Goal: Check status

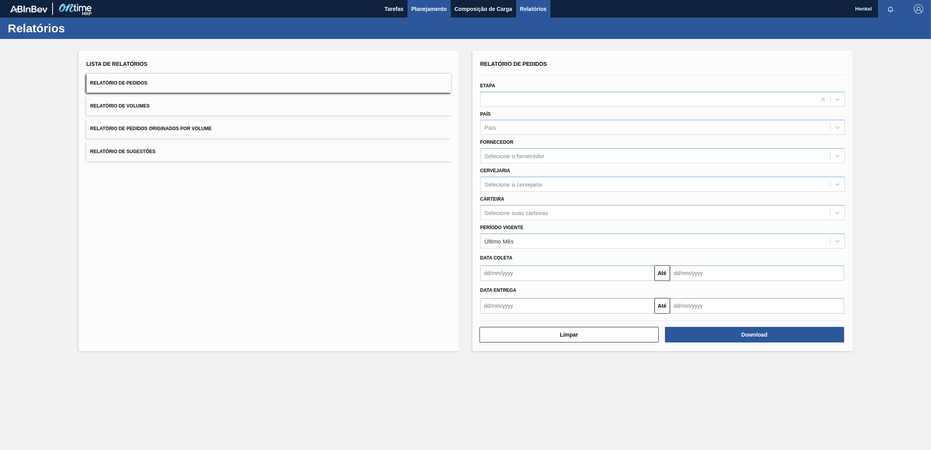
click at [433, 9] on span "Planejamento" at bounding box center [429, 8] width 35 height 9
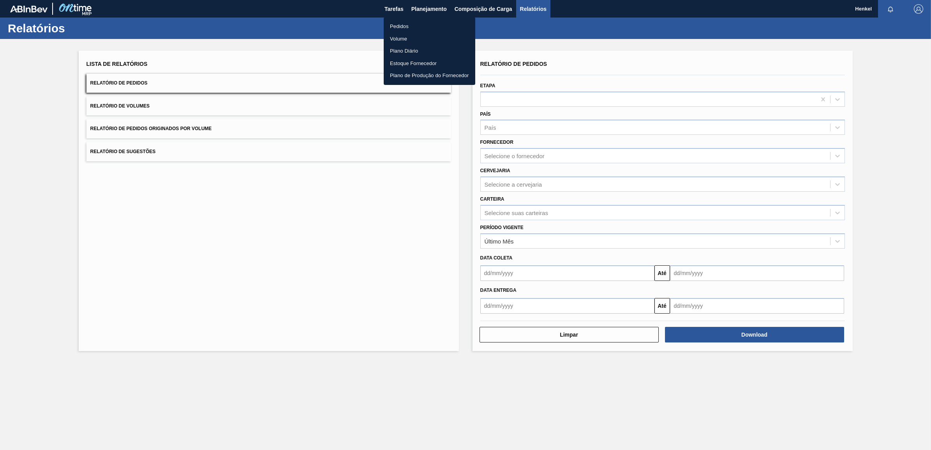
click at [402, 26] on li "Pedidos" at bounding box center [430, 26] width 92 height 12
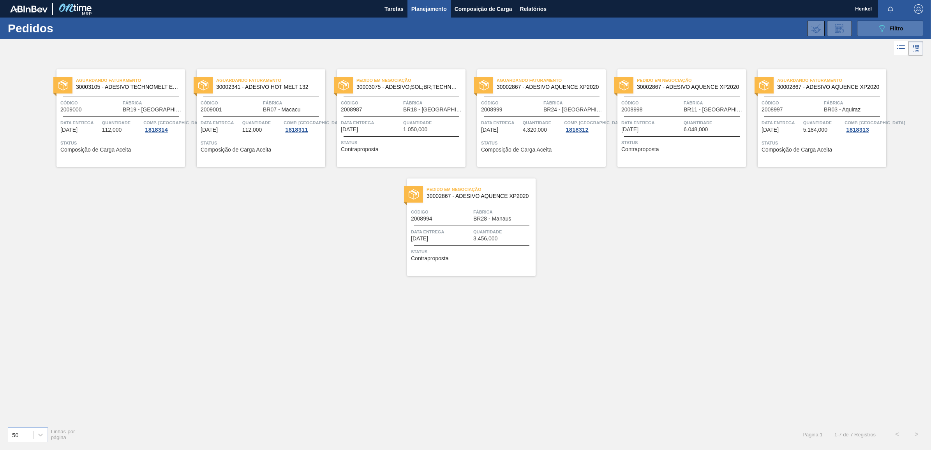
click at [878, 29] on icon "089F7B8B-B2A5-4AFE-B5C0-19BA573D28AC" at bounding box center [882, 28] width 9 height 9
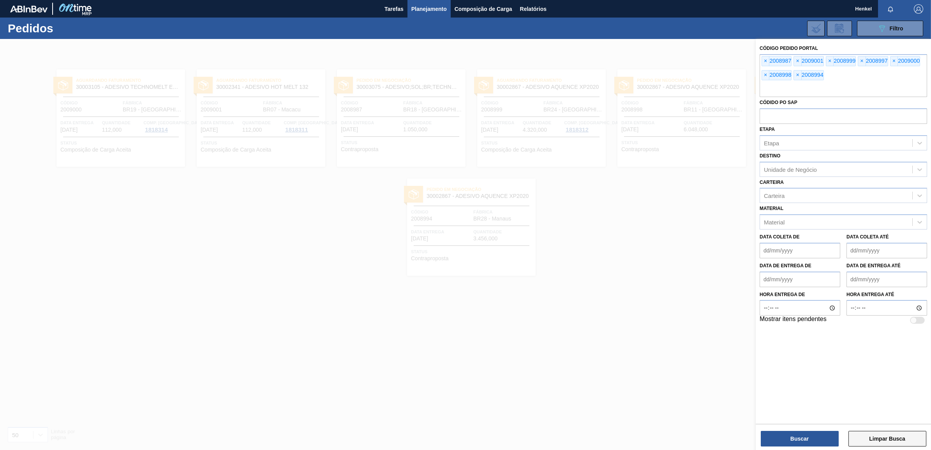
click at [899, 440] on button "Limpar Busca" at bounding box center [888, 439] width 78 height 16
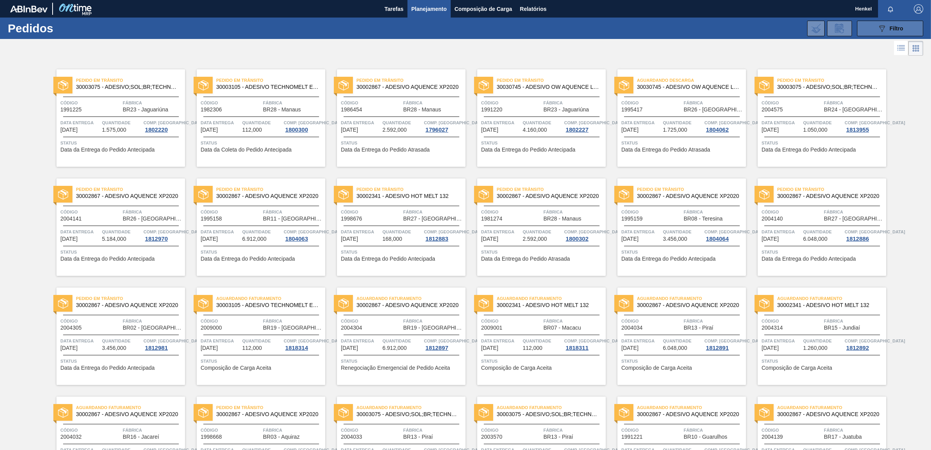
click at [873, 26] on button "089F7B8B-B2A5-4AFE-B5C0-19BA573D28AC Filtro" at bounding box center [890, 29] width 66 height 16
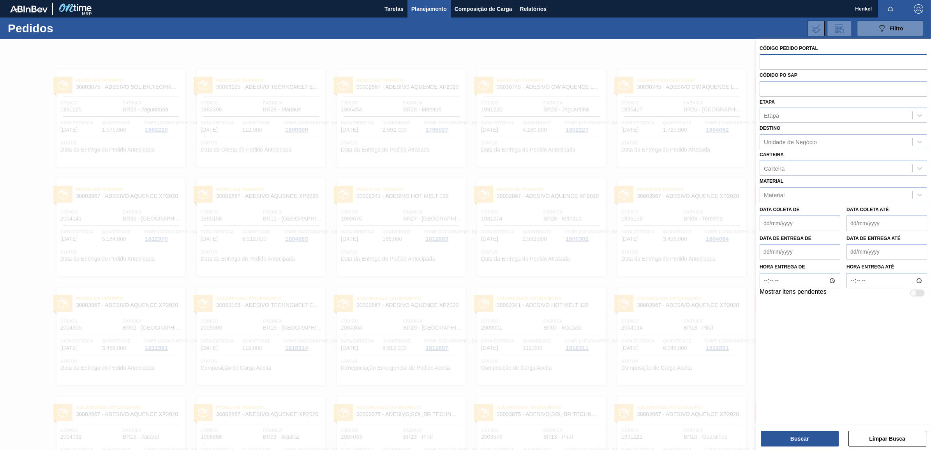
click at [769, 63] on input "text" at bounding box center [844, 61] width 168 height 15
paste input "2008987"
type input "2008987"
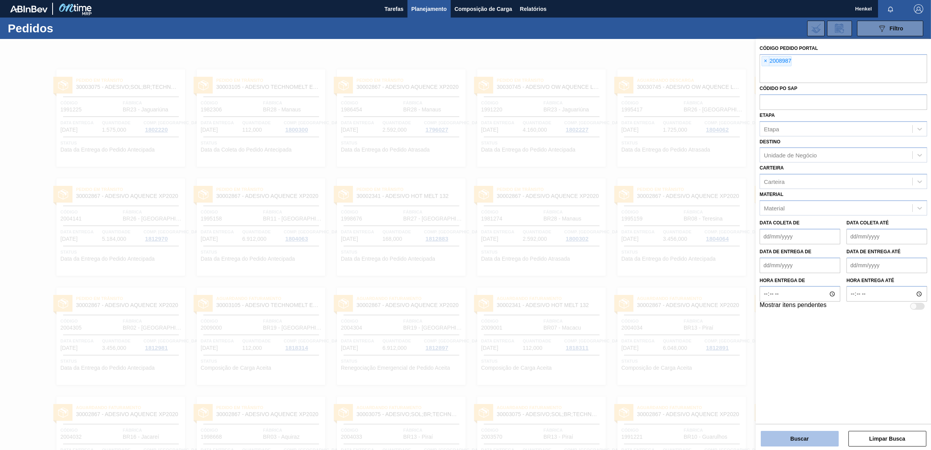
click at [798, 439] on button "Buscar" at bounding box center [800, 439] width 78 height 16
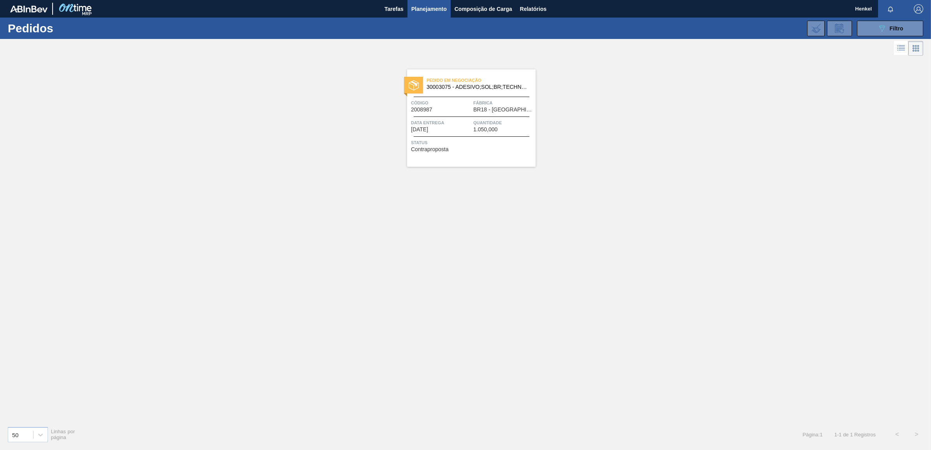
click at [428, 127] on span "[DATE]" at bounding box center [419, 130] width 17 height 6
